Goal: Information Seeking & Learning: Learn about a topic

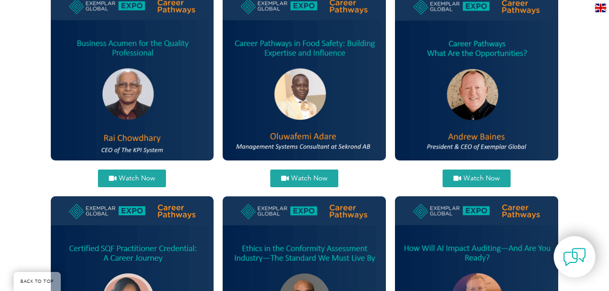
scroll to position [311, 0]
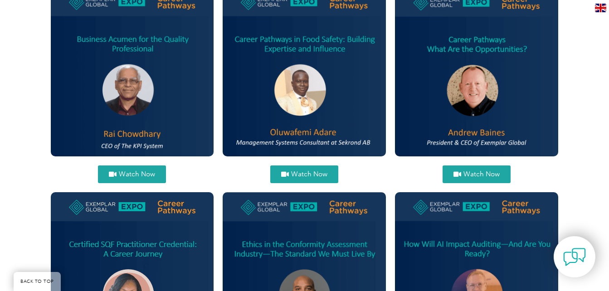
scroll to position [377, 0]
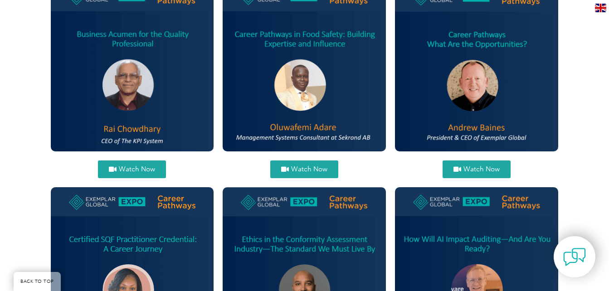
click at [288, 168] on icon at bounding box center [285, 169] width 8 height 7
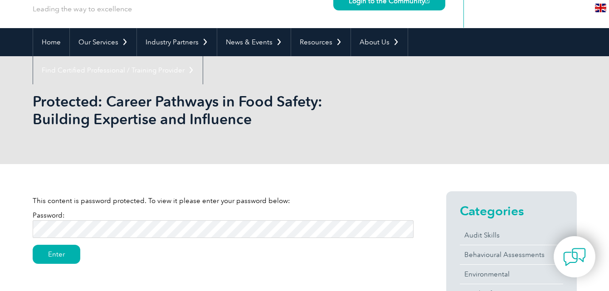
scroll to position [61, 0]
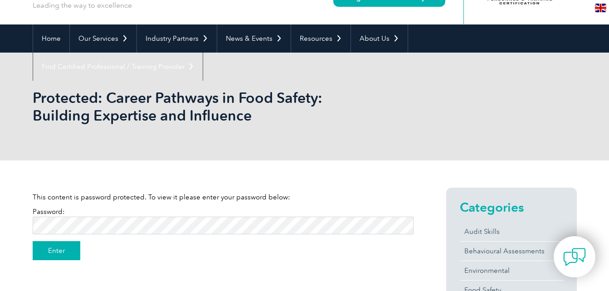
click at [51, 258] on input "Enter" at bounding box center [57, 250] width 48 height 19
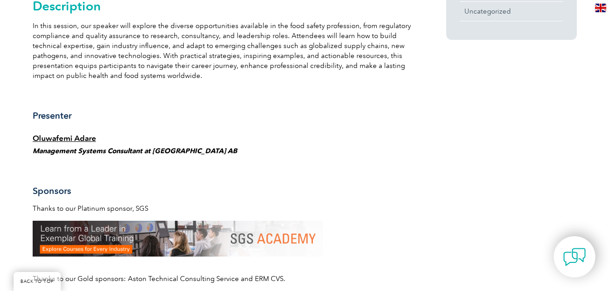
scroll to position [544, 0]
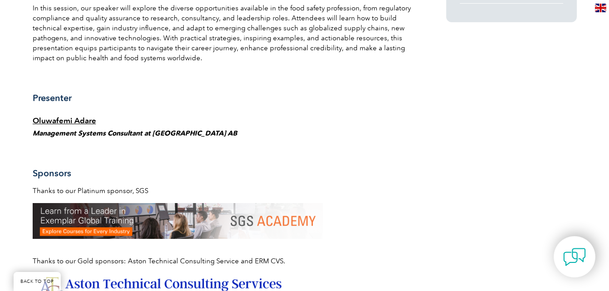
click at [174, 129] on p "Management Systems Consultant at [GEOGRAPHIC_DATA] AB" at bounding box center [223, 133] width 381 height 10
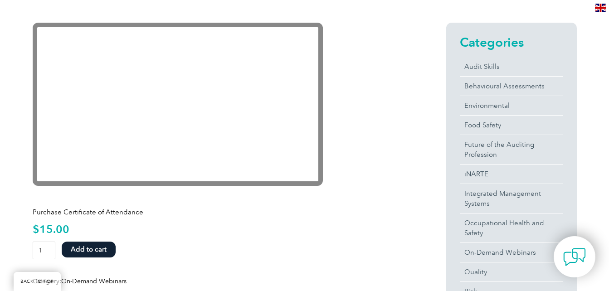
scroll to position [229, 0]
